Goal: Task Accomplishment & Management: Use online tool/utility

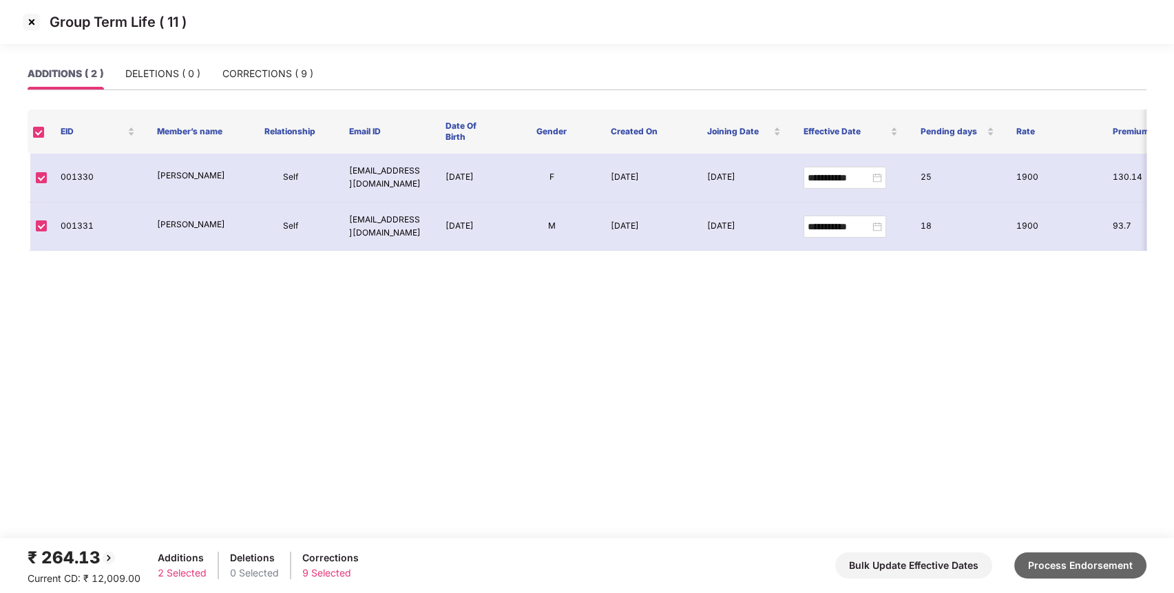
click at [1082, 567] on button "Process Endorsement" at bounding box center [1080, 565] width 132 height 26
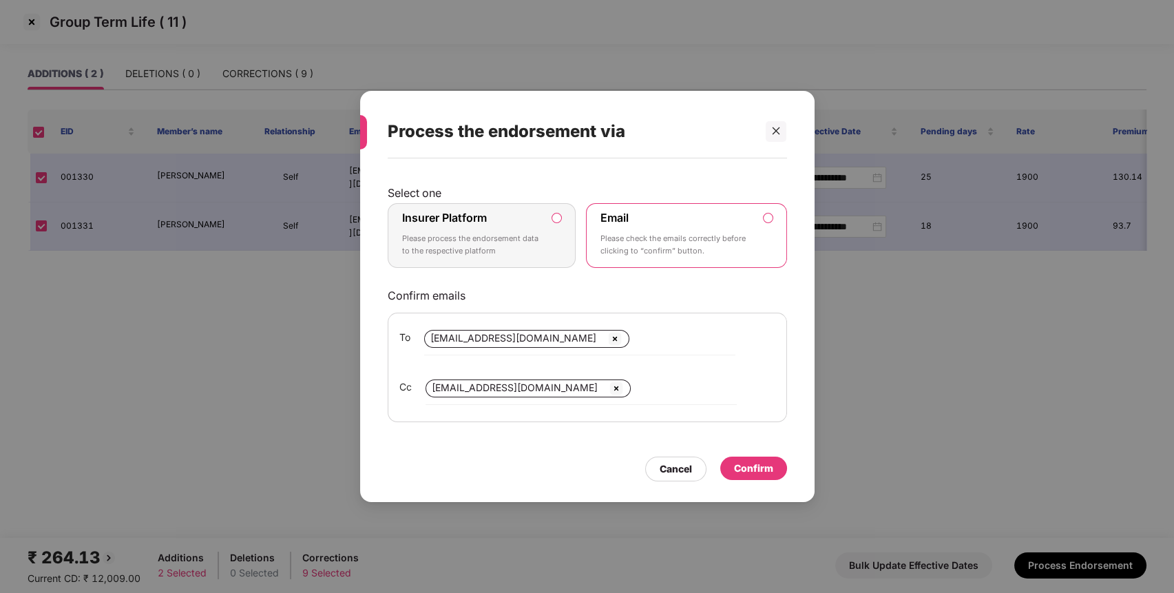
click at [562, 242] on label "Insurer Platform Please process the endorsement data to the respective platform" at bounding box center [482, 235] width 189 height 65
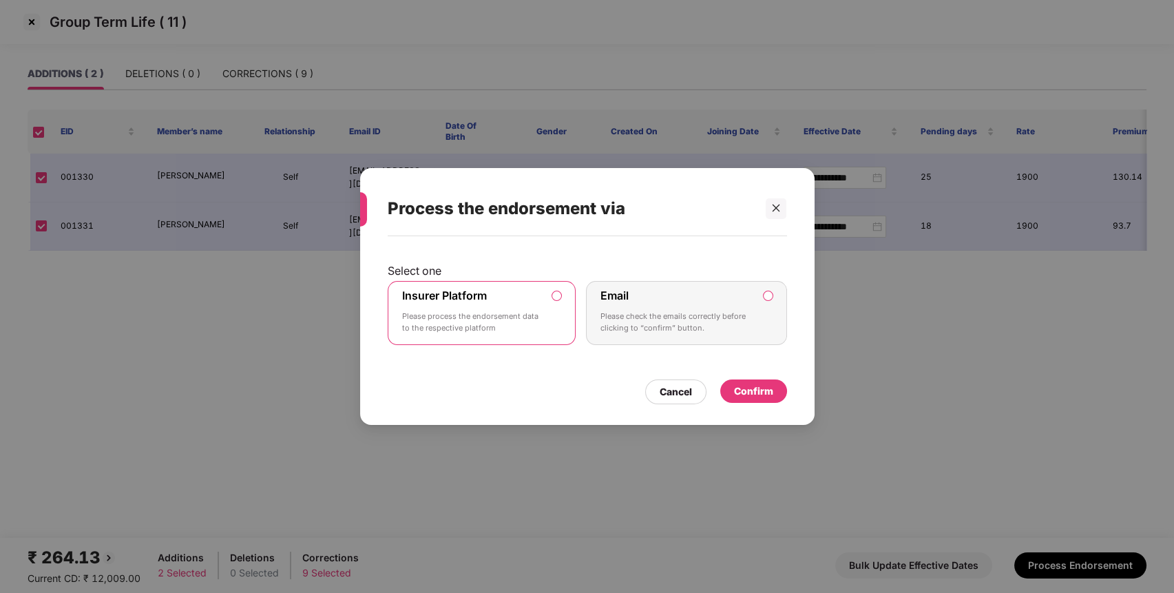
click at [743, 390] on div "Confirm" at bounding box center [753, 390] width 39 height 15
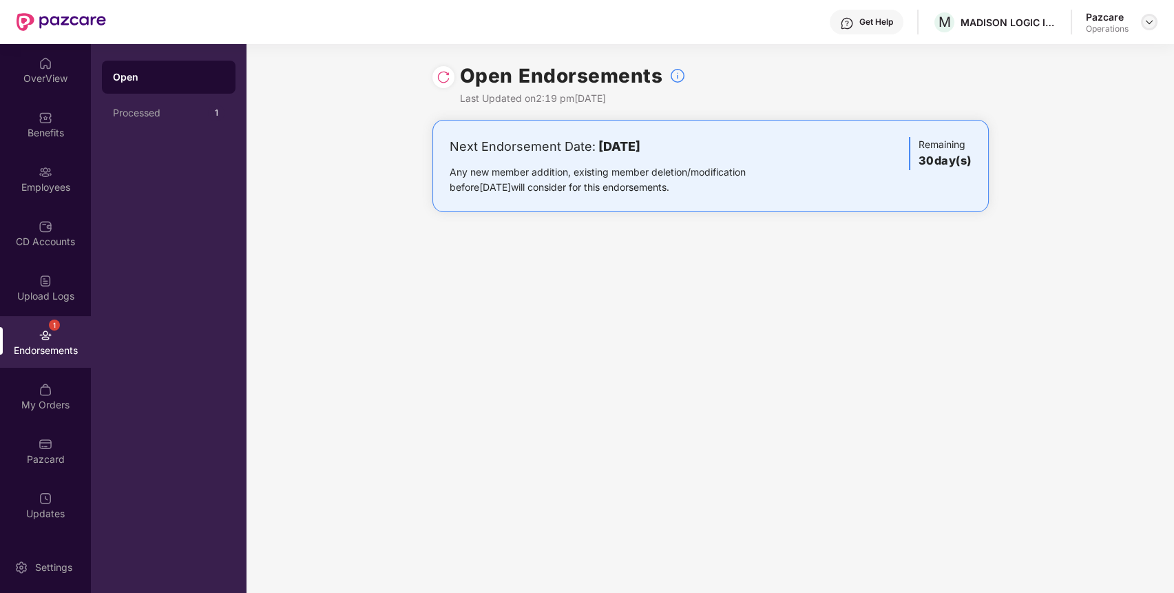
click at [1148, 21] on img at bounding box center [1148, 22] width 11 height 11
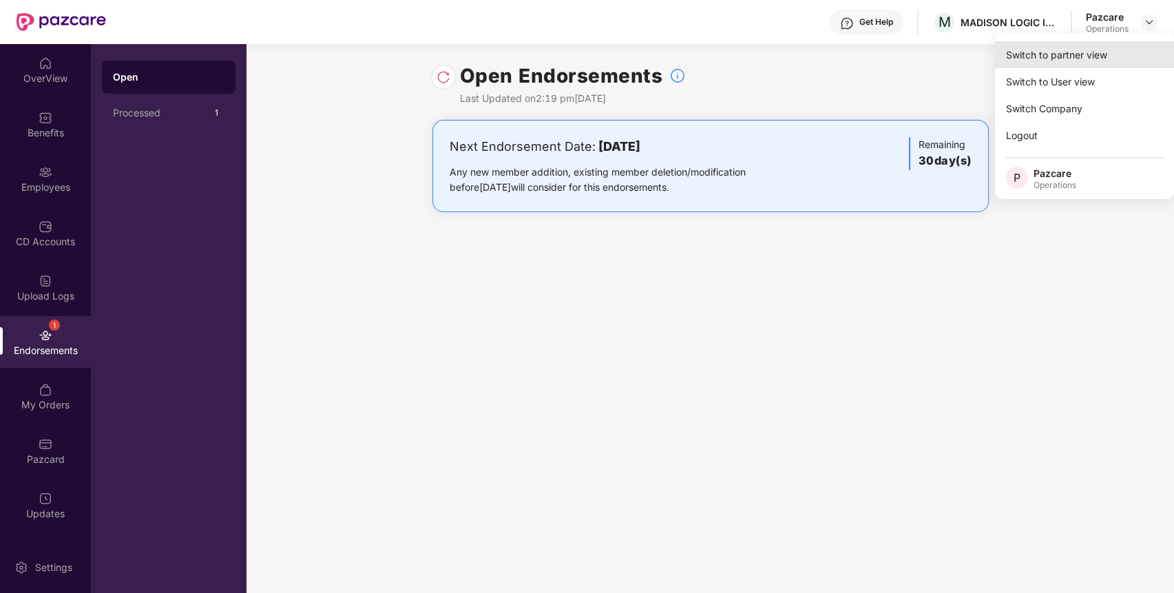
click at [1110, 56] on div "Switch to partner view" at bounding box center [1084, 54] width 179 height 27
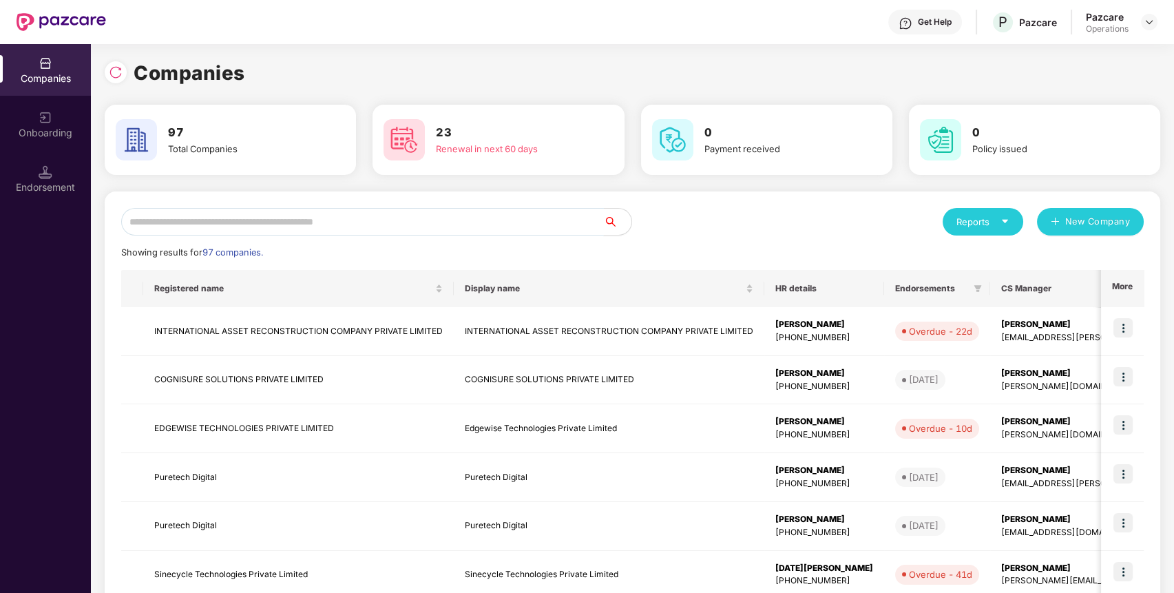
click at [570, 221] on input "text" at bounding box center [362, 222] width 483 height 28
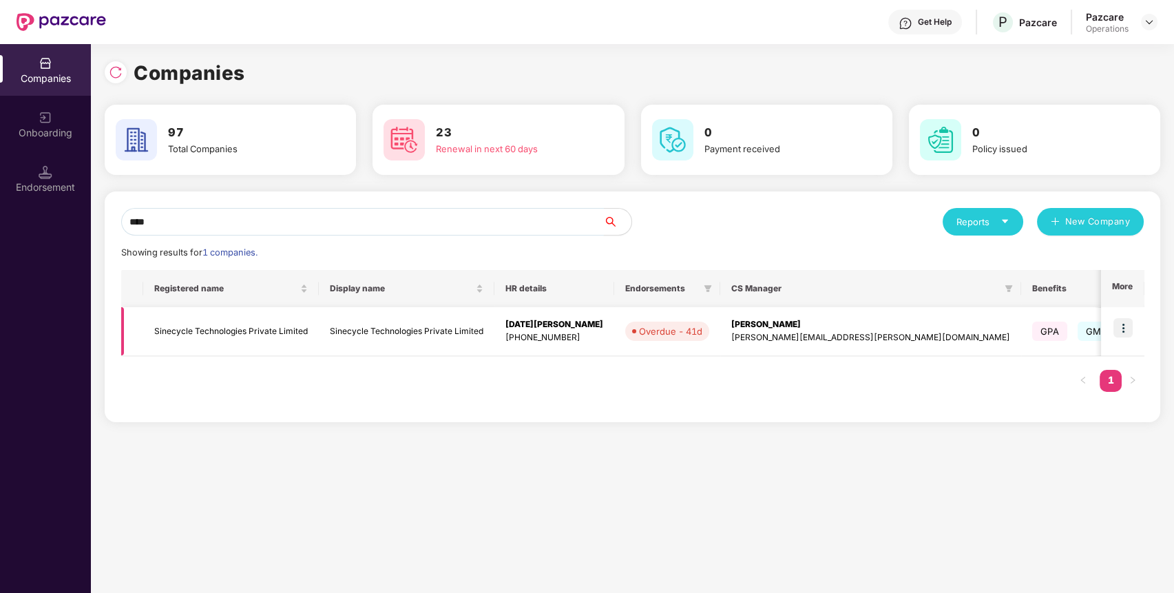
type input "****"
click at [1123, 330] on img at bounding box center [1122, 327] width 19 height 19
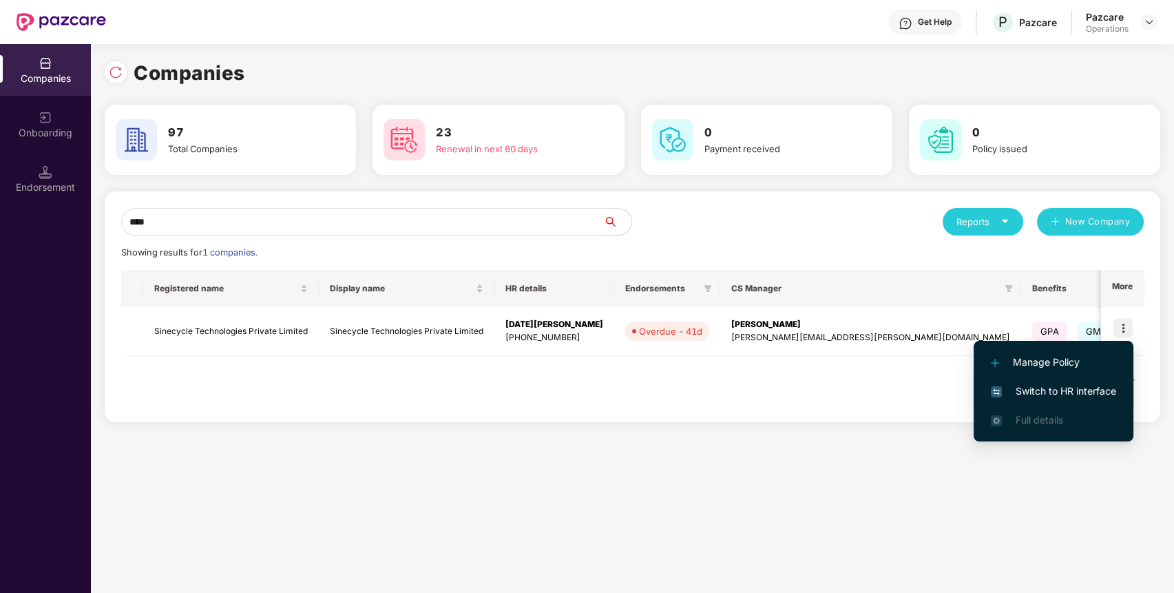
click at [1090, 386] on span "Switch to HR interface" at bounding box center [1053, 390] width 125 height 15
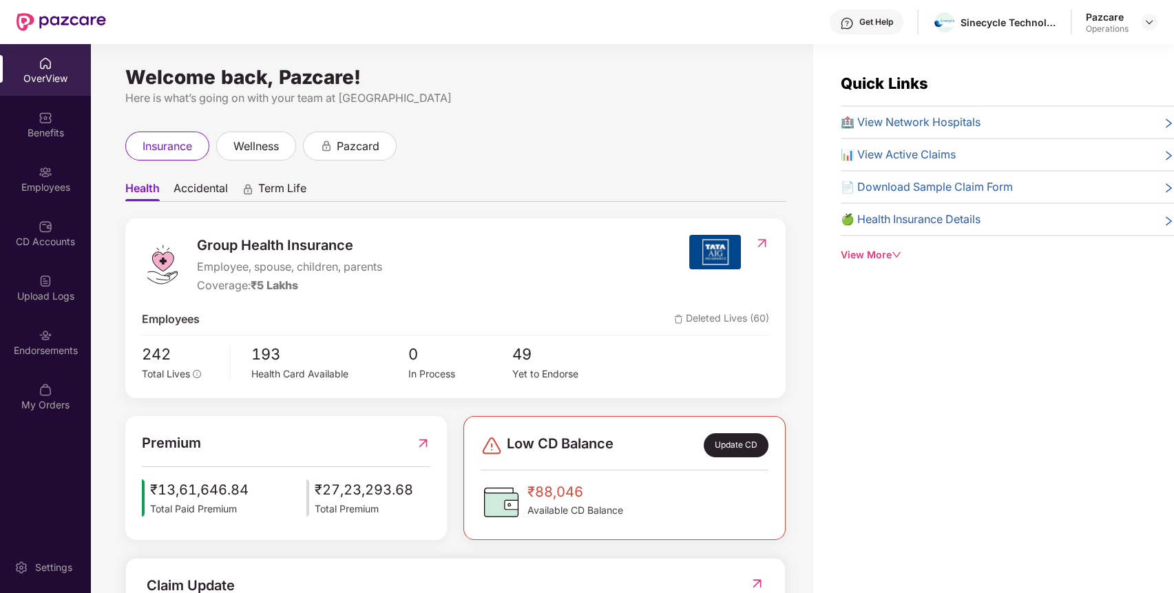
click at [43, 339] on img at bounding box center [46, 335] width 14 height 14
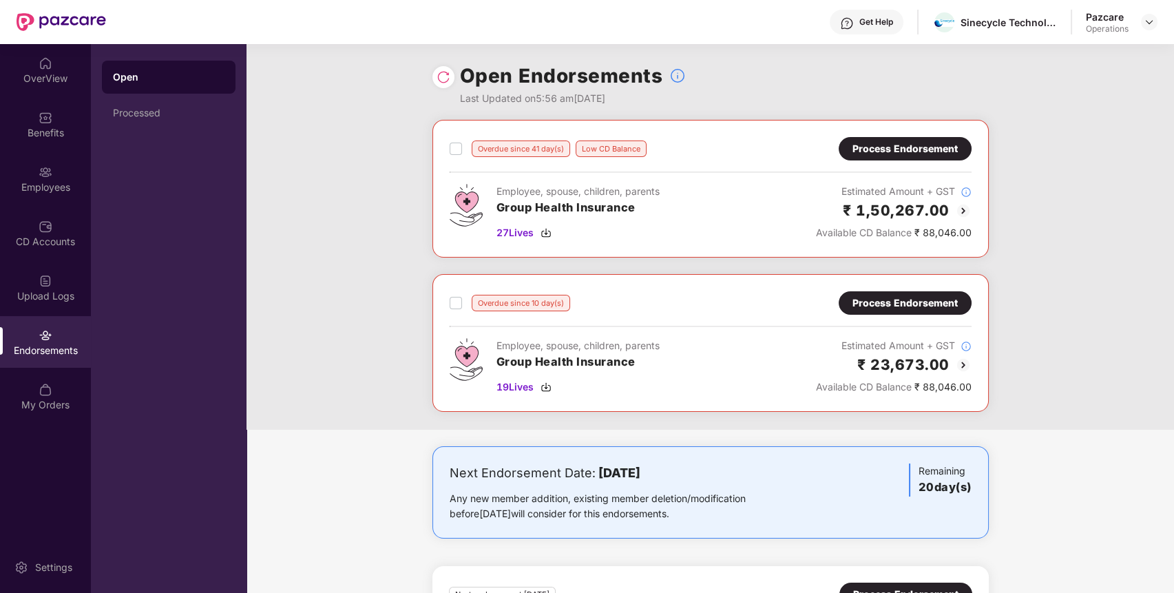
click at [880, 307] on div "Process Endorsement" at bounding box center [904, 302] width 105 height 15
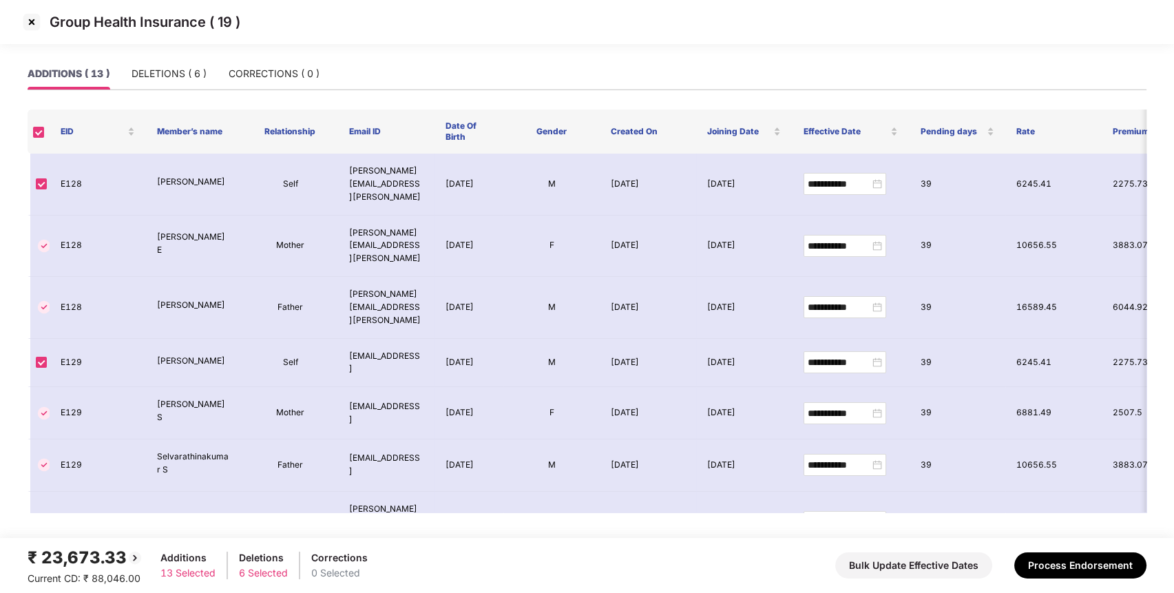
click at [31, 23] on img at bounding box center [32, 22] width 22 height 22
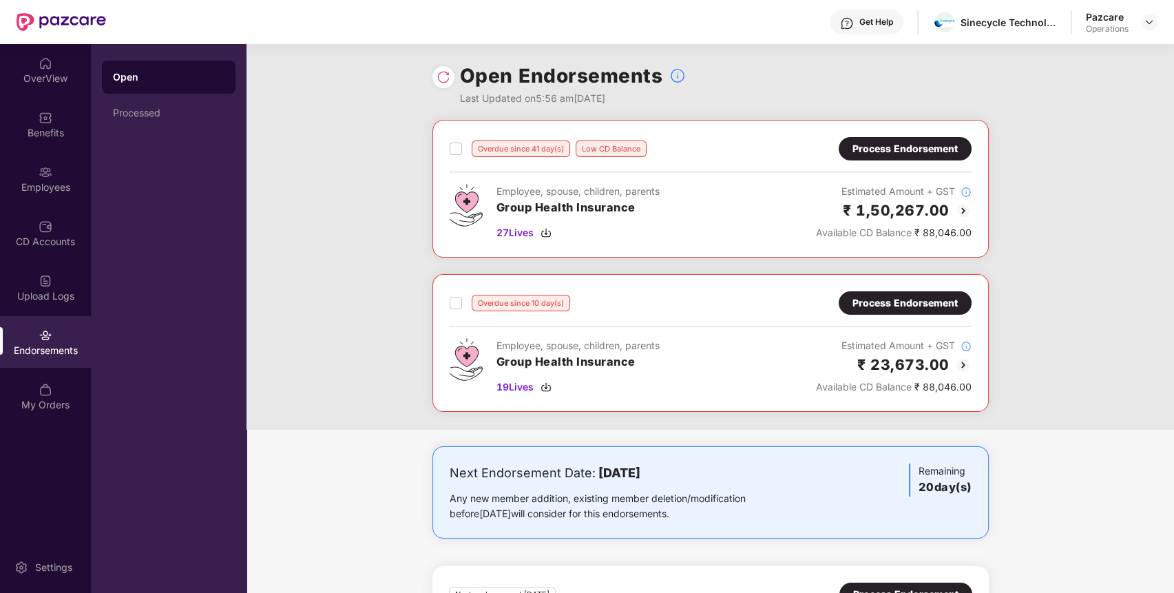
scroll to position [277, 0]
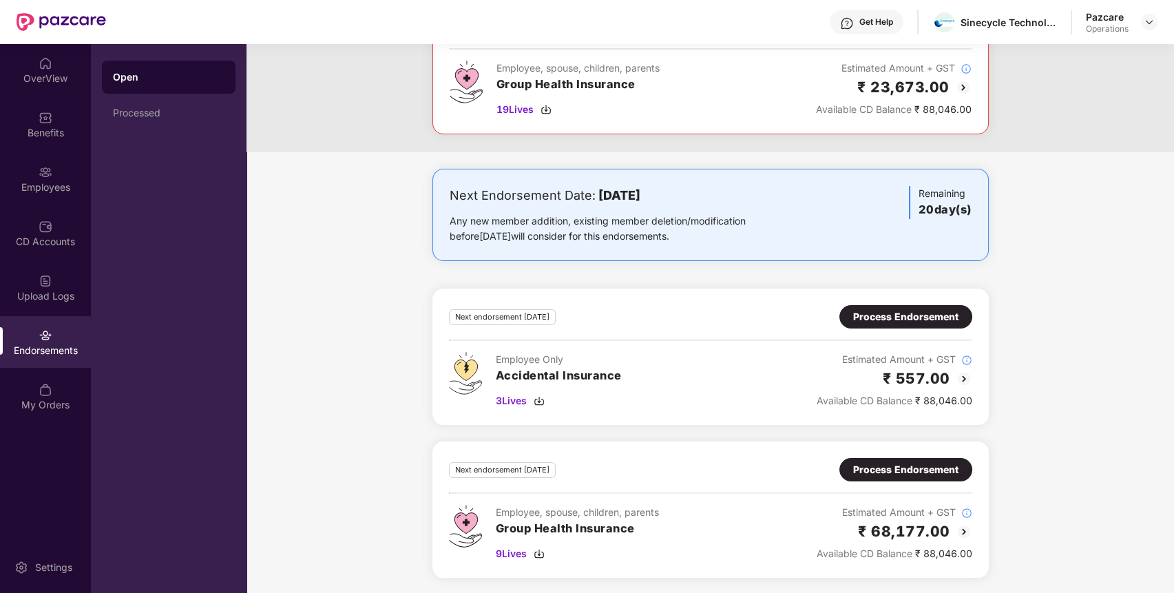
click at [914, 469] on div "Process Endorsement" at bounding box center [905, 469] width 105 height 15
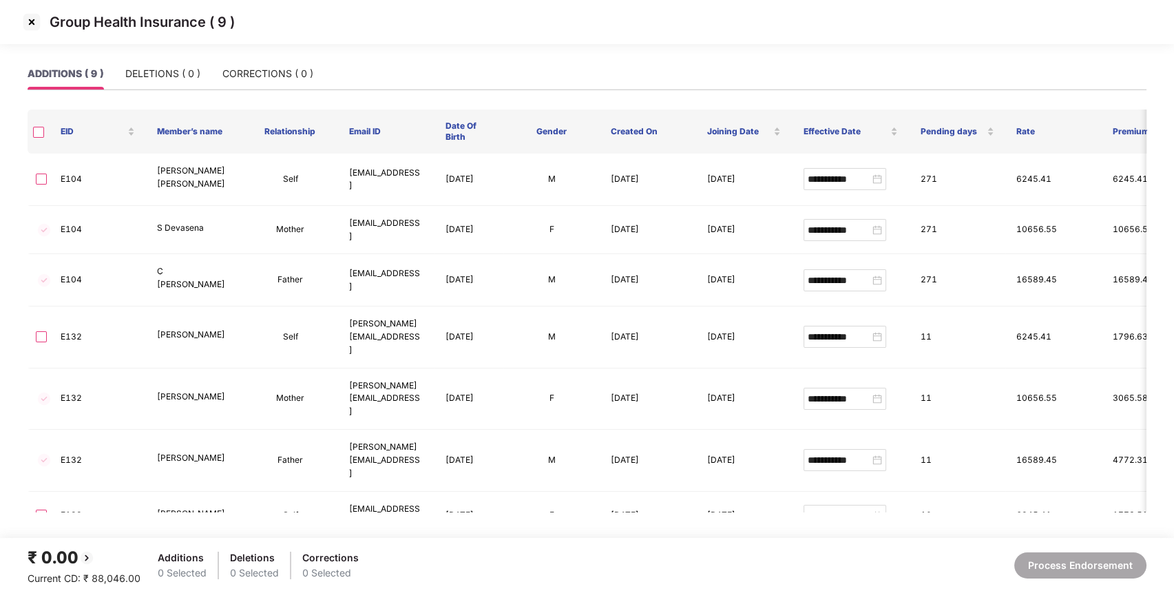
click at [30, 21] on img at bounding box center [32, 22] width 22 height 22
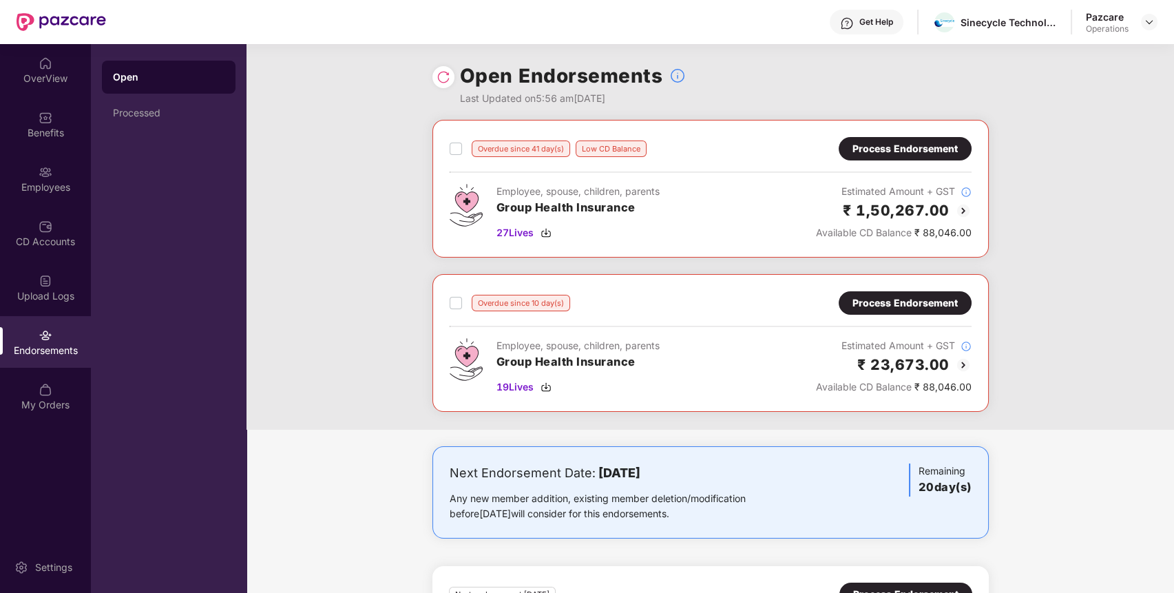
click at [902, 298] on div "Process Endorsement" at bounding box center [904, 302] width 105 height 15
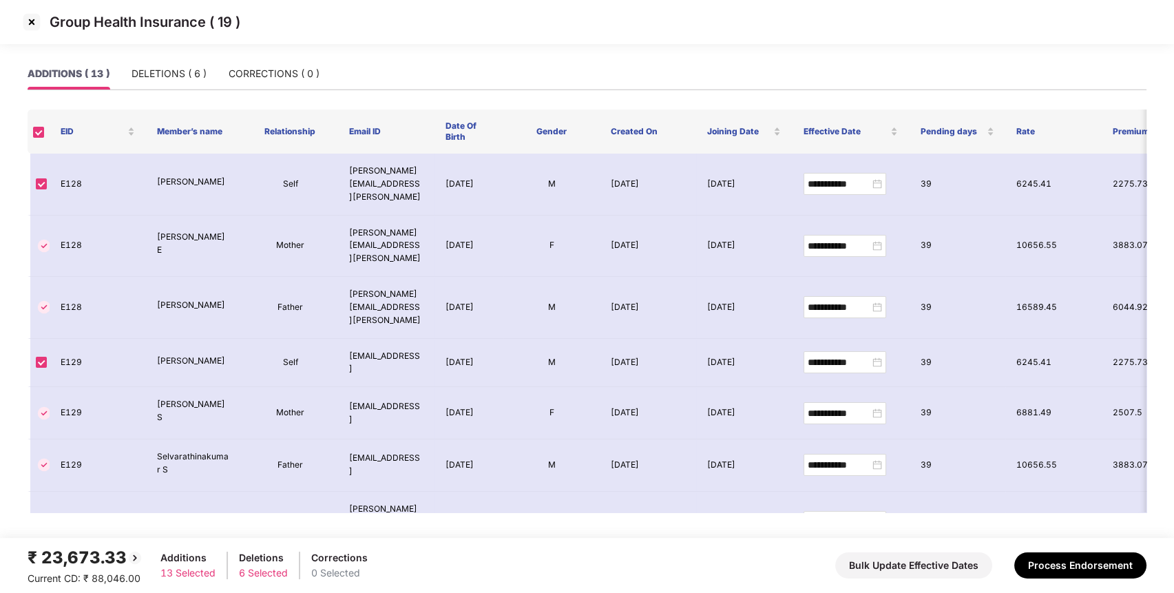
click at [29, 22] on img at bounding box center [32, 22] width 22 height 22
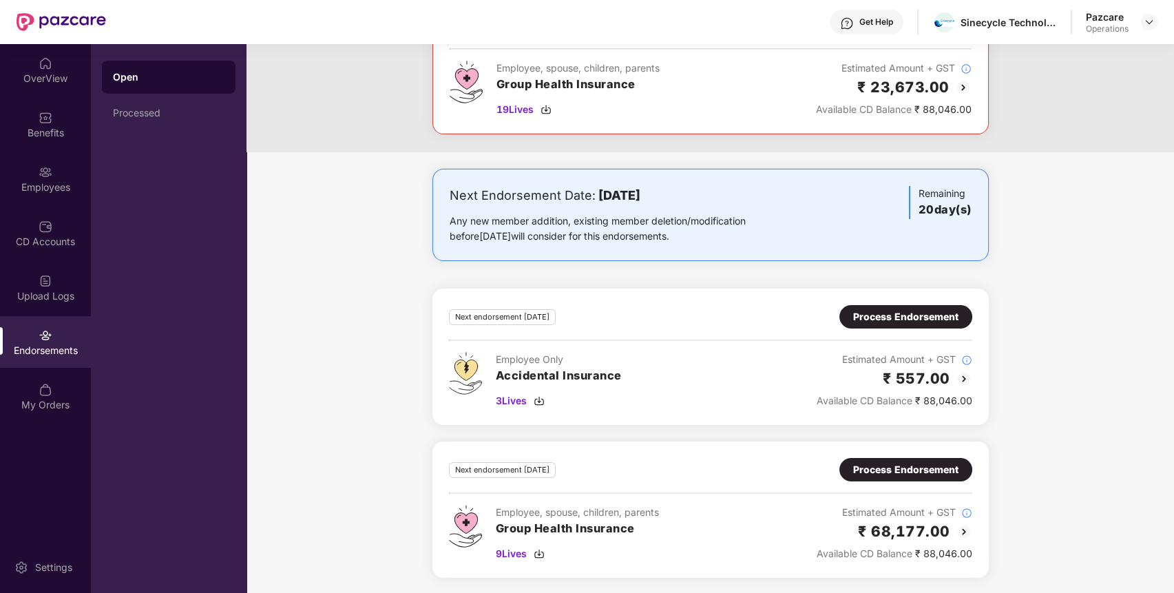
click at [932, 472] on div "Process Endorsement" at bounding box center [905, 469] width 105 height 15
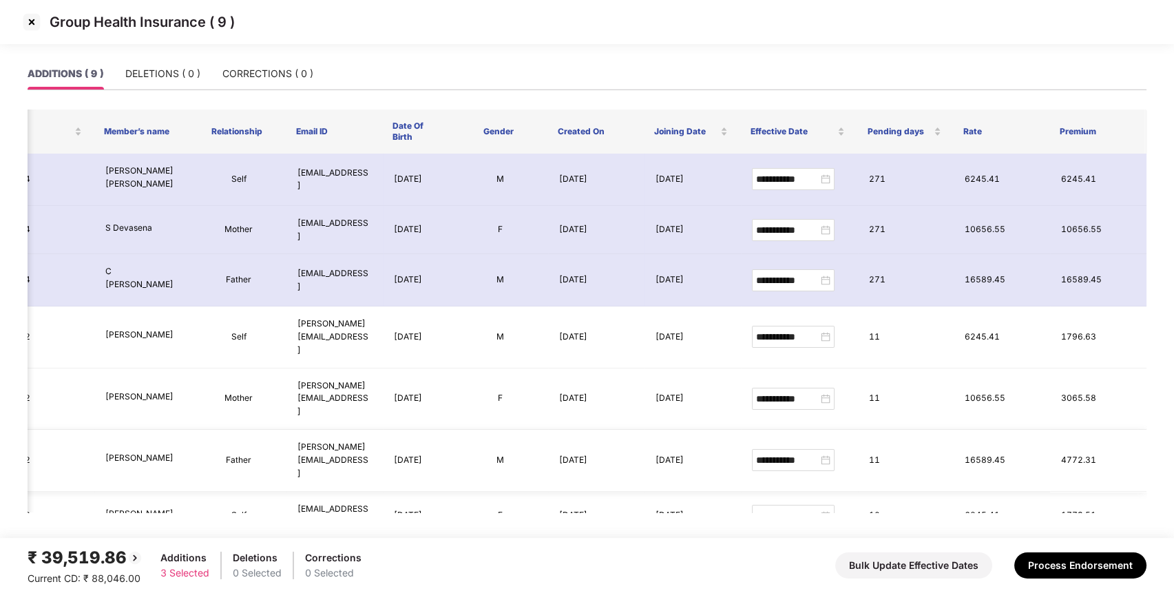
scroll to position [0, 0]
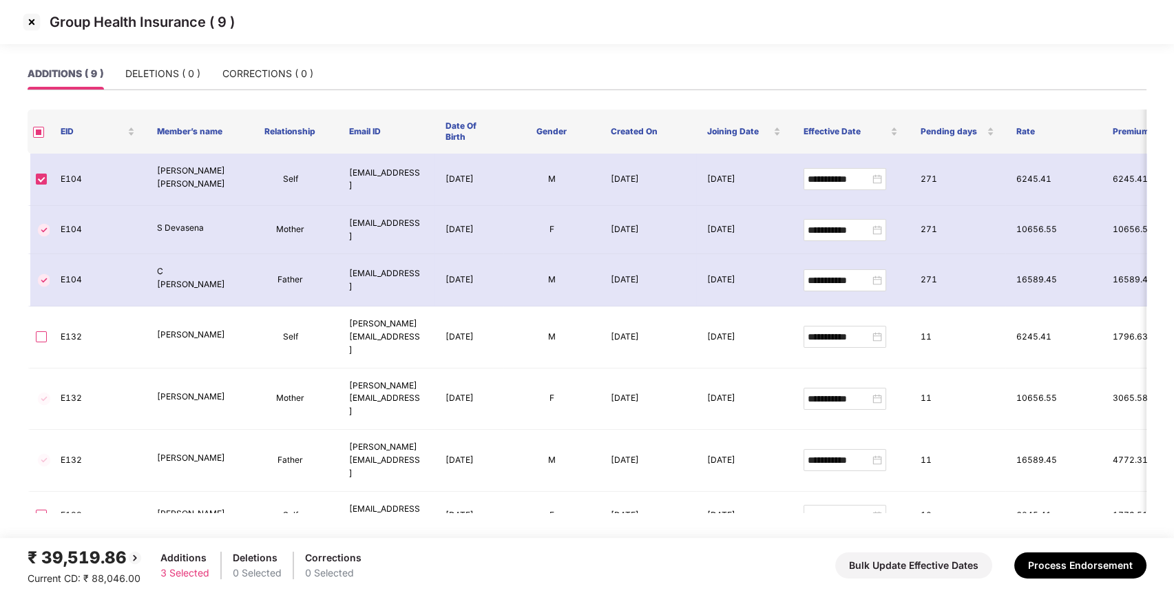
click at [33, 25] on img at bounding box center [32, 22] width 22 height 22
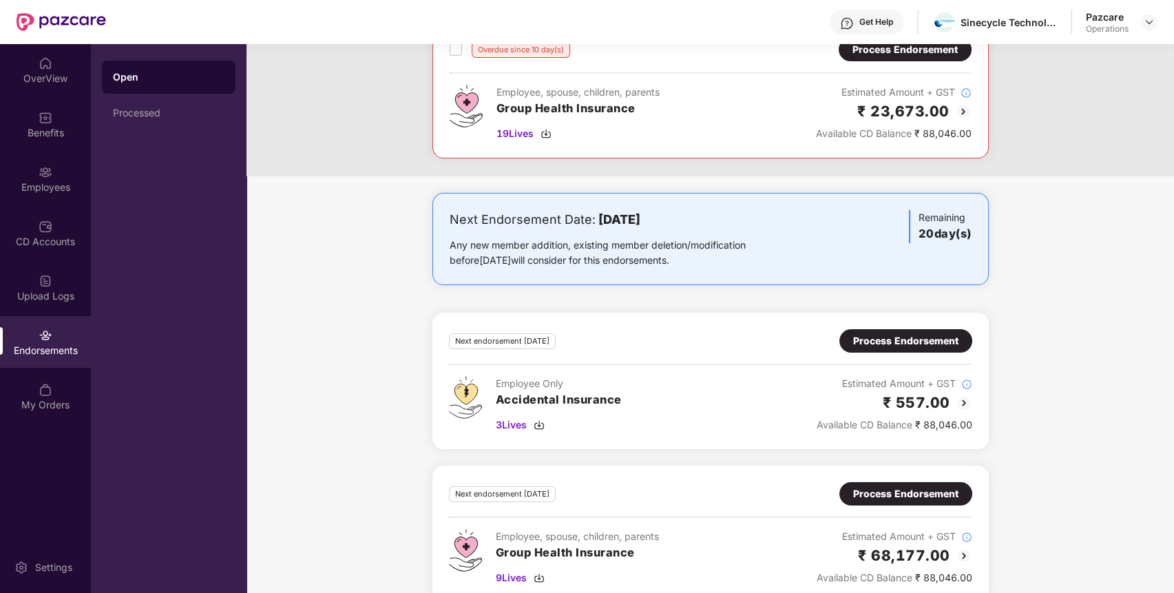
scroll to position [277, 0]
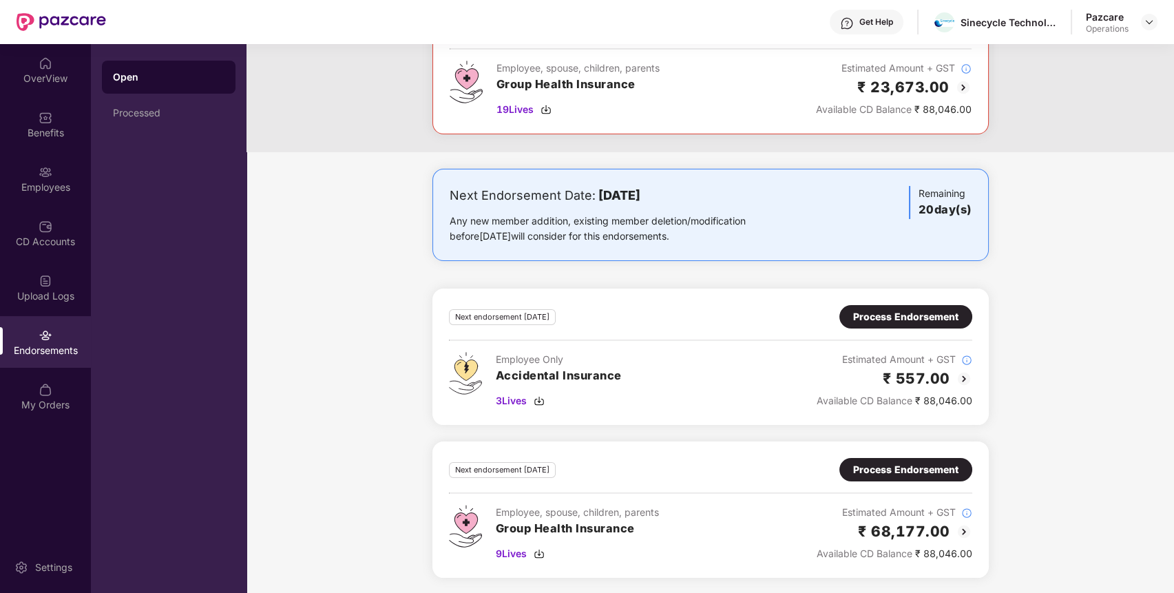
click at [906, 321] on div "Process Endorsement" at bounding box center [905, 316] width 105 height 15
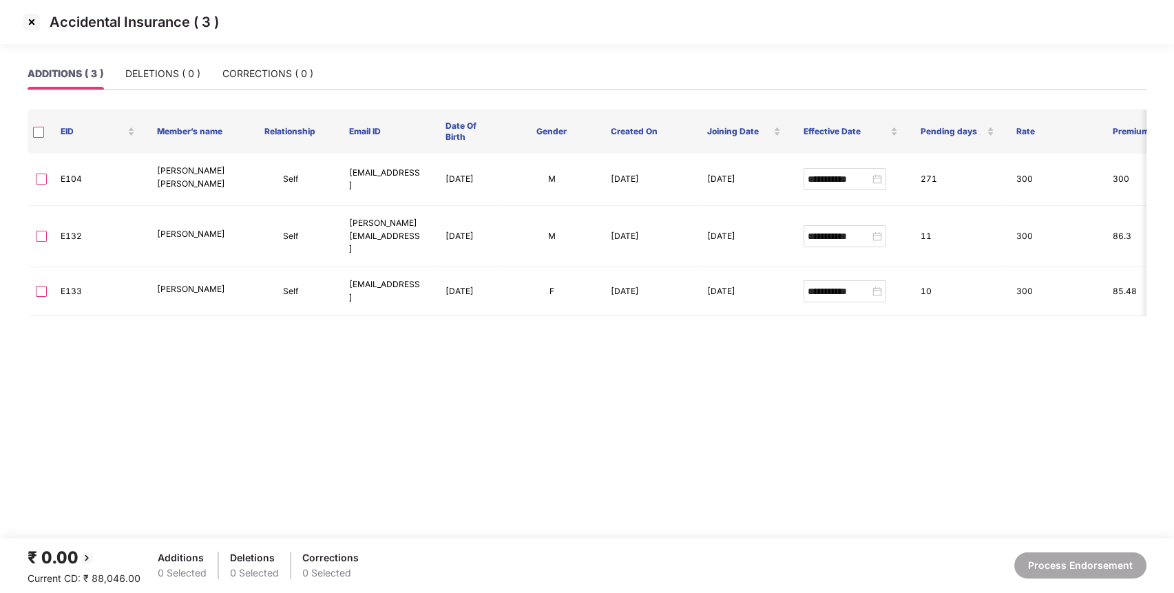
click at [26, 25] on img at bounding box center [32, 22] width 22 height 22
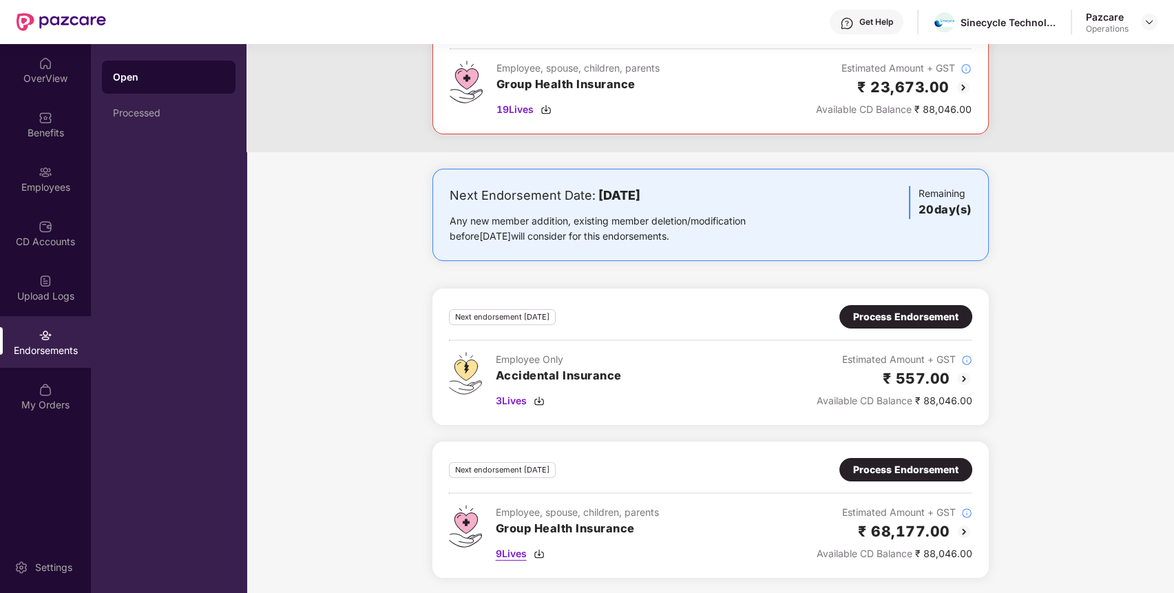
click at [525, 556] on span "9 Lives" at bounding box center [511, 553] width 31 height 15
click at [878, 471] on div "Process Endorsement" at bounding box center [905, 469] width 105 height 15
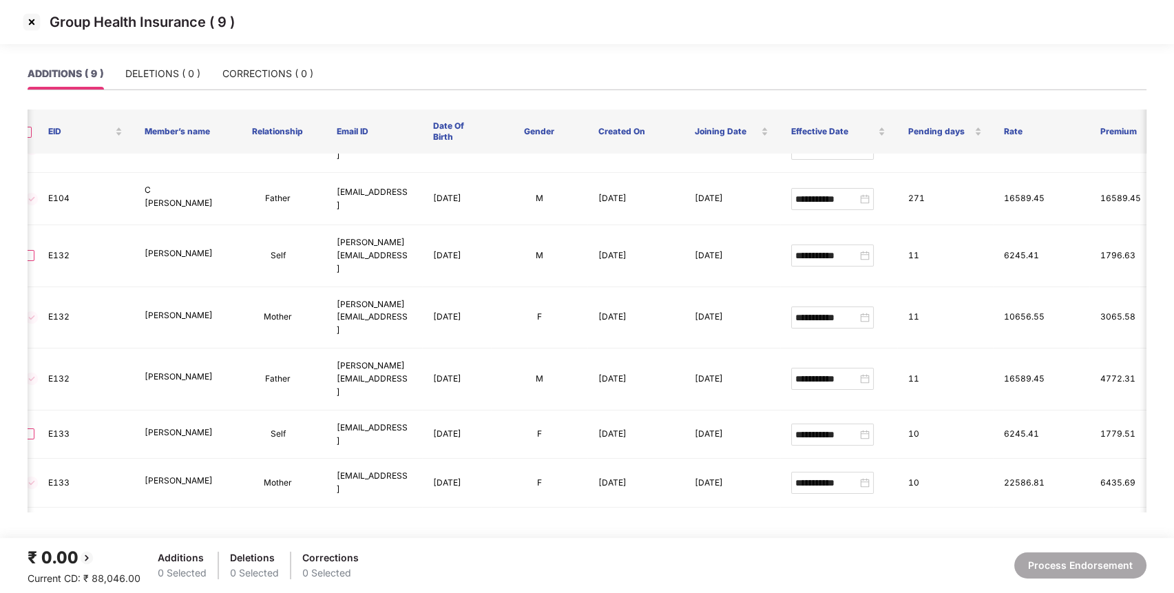
scroll to position [0, 12]
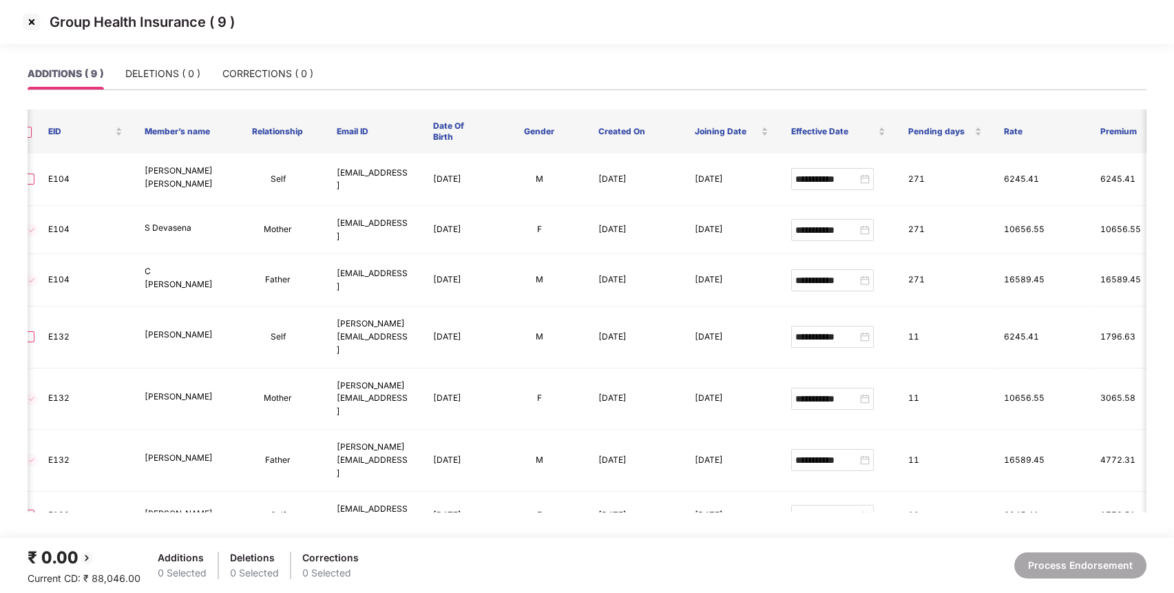
click at [30, 14] on img at bounding box center [32, 22] width 22 height 22
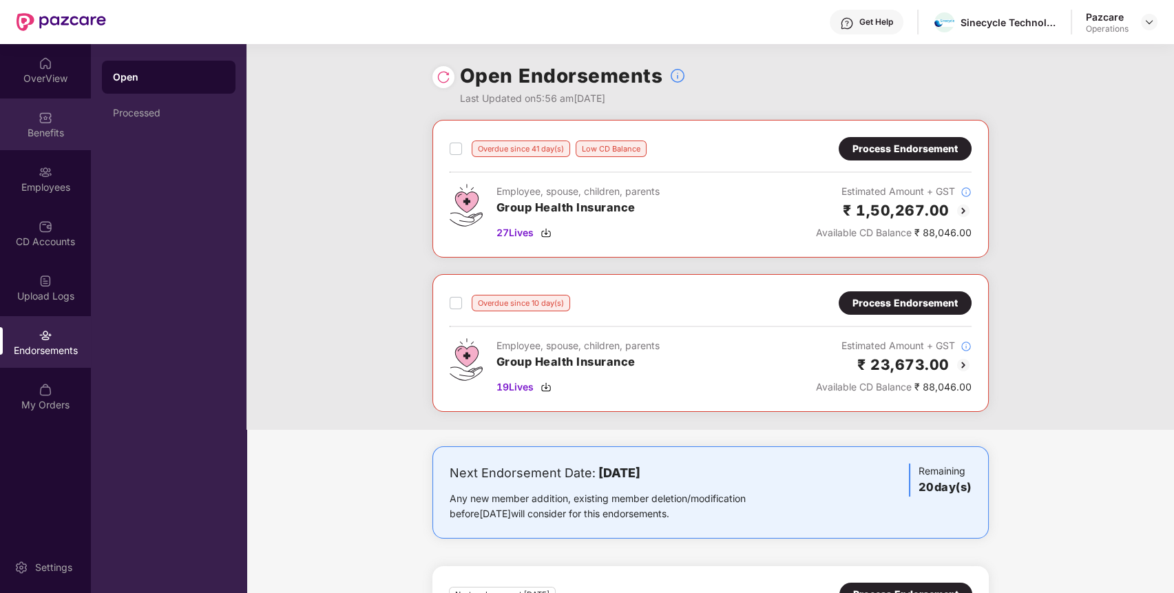
click at [72, 121] on div "Benefits" at bounding box center [45, 124] width 91 height 52
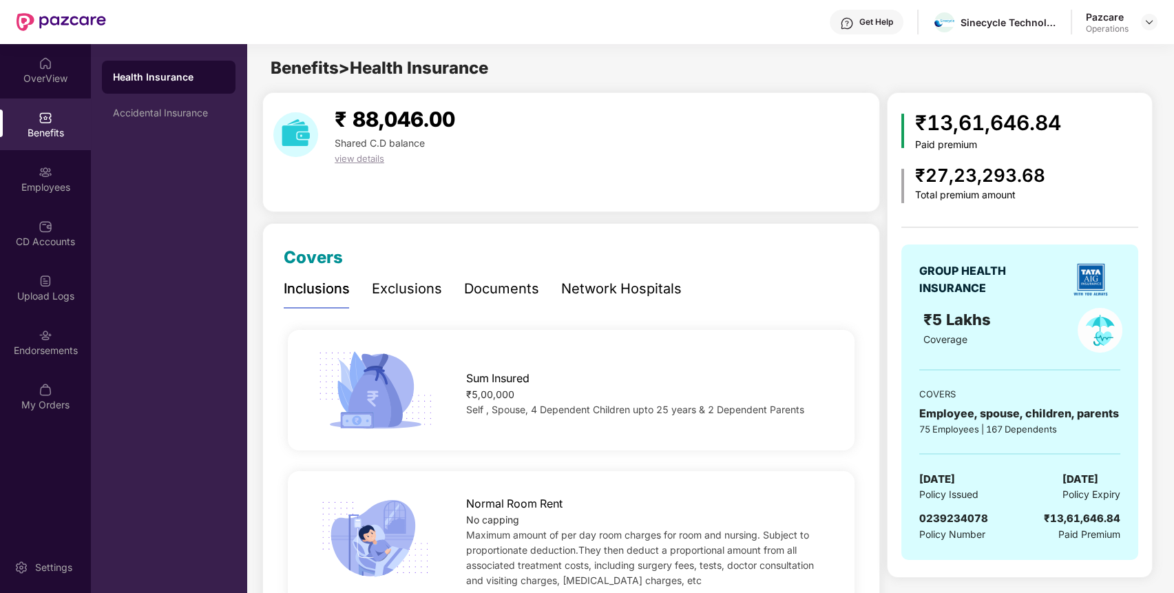
click at [960, 515] on span "0239234078" at bounding box center [953, 517] width 69 height 13
copy span "0239234078"
click at [960, 515] on span "0239234078" at bounding box center [953, 517] width 69 height 13
click at [78, 341] on div "Endorsements" at bounding box center [45, 342] width 91 height 52
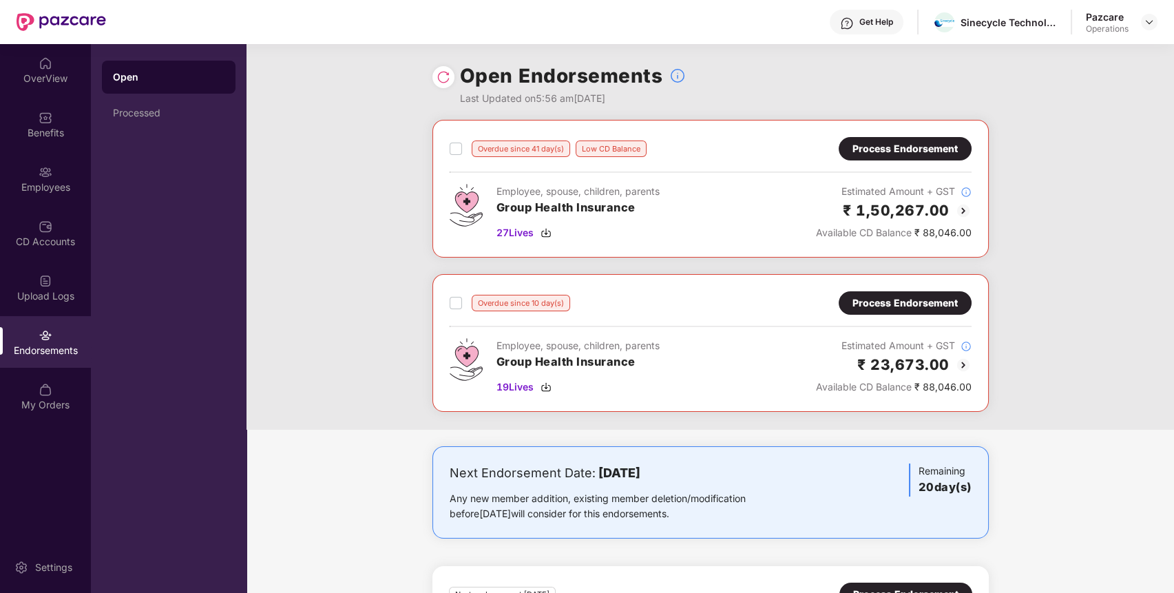
scroll to position [277, 0]
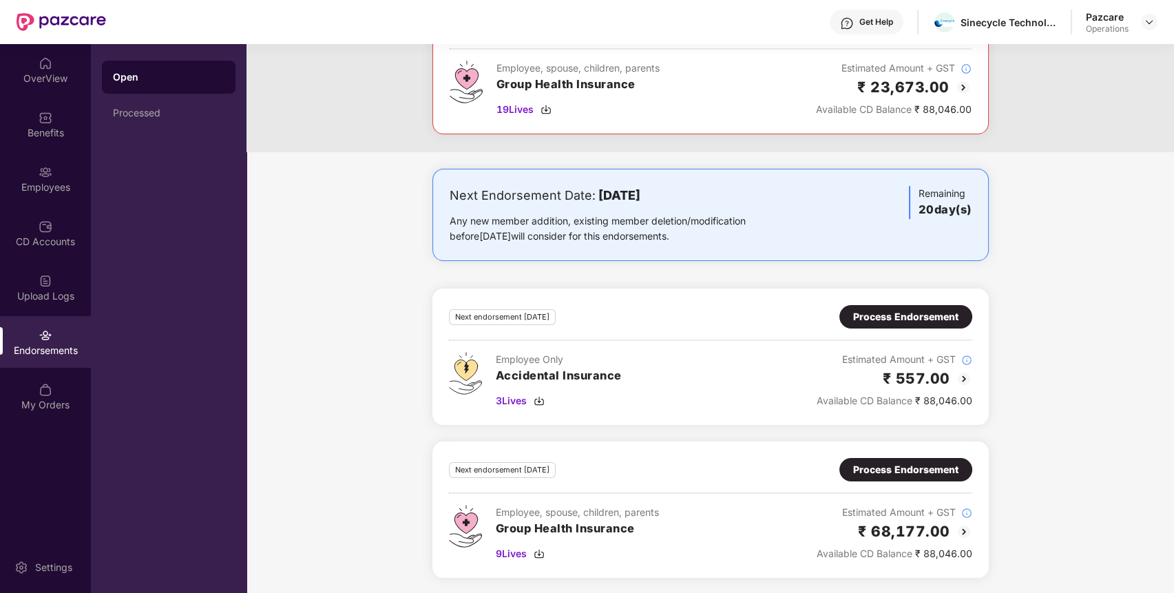
click at [933, 467] on div "Process Endorsement" at bounding box center [905, 469] width 105 height 15
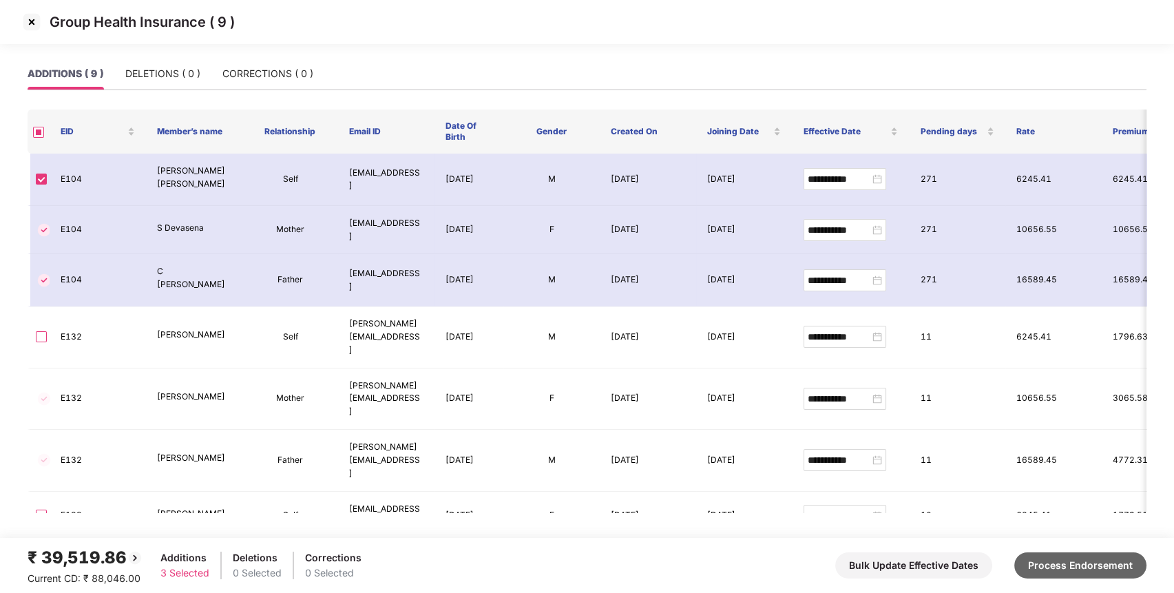
click at [1044, 556] on button "Process Endorsement" at bounding box center [1080, 565] width 132 height 26
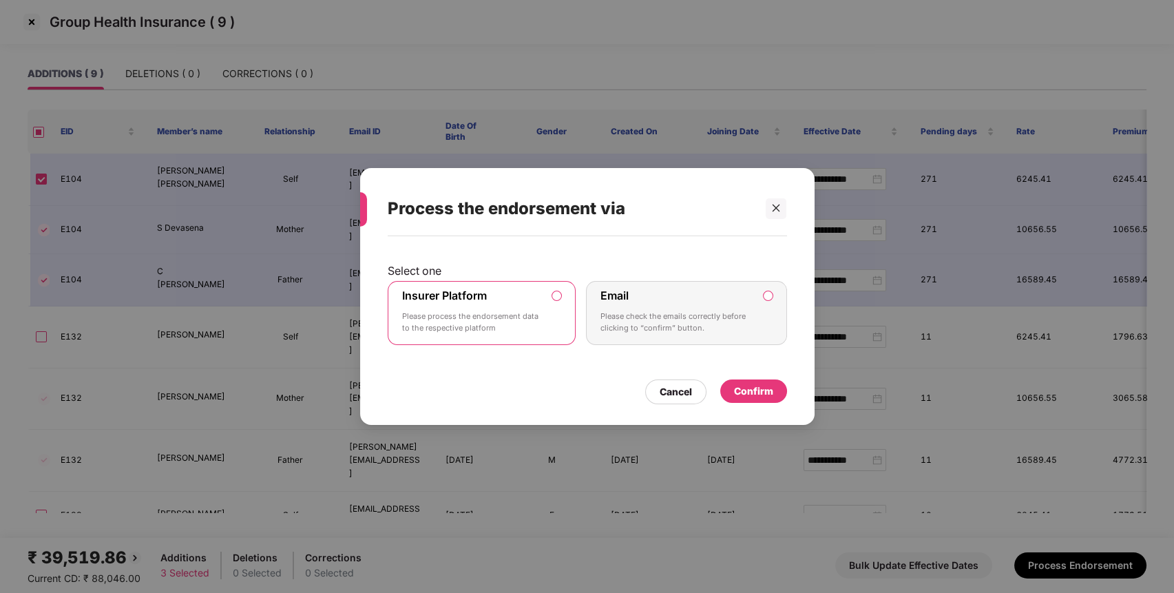
click at [732, 389] on div "Confirm" at bounding box center [753, 390] width 67 height 23
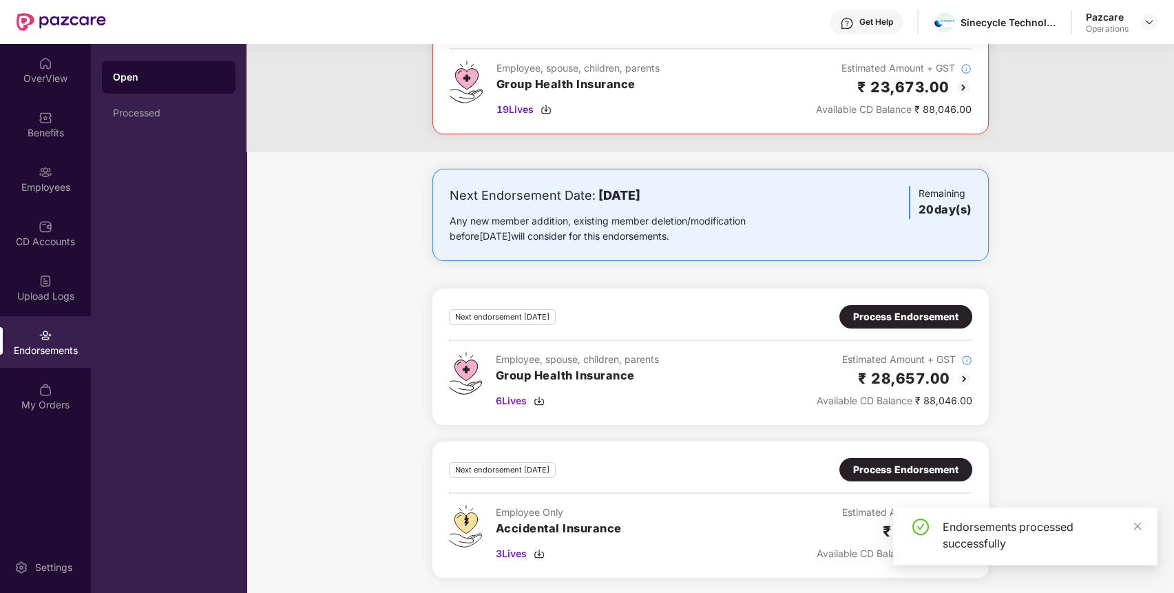
scroll to position [0, 0]
